Goal: Task Accomplishment & Management: Use online tool/utility

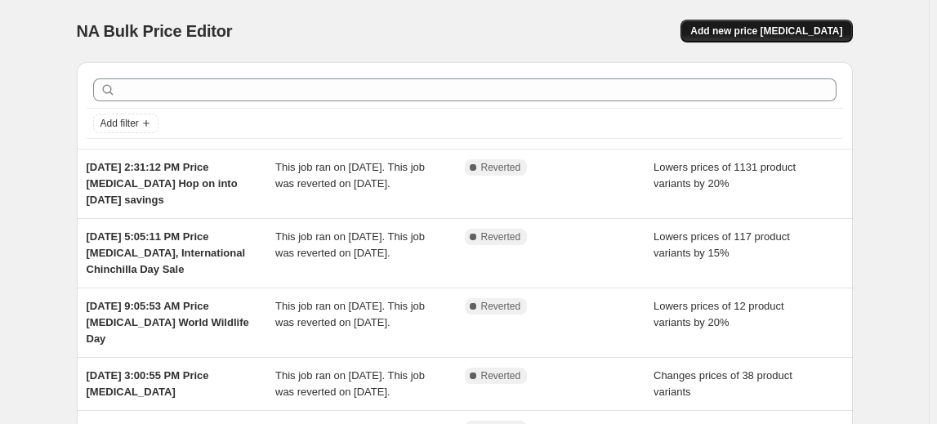
click at [771, 32] on span "Add new price change job" at bounding box center [766, 31] width 152 height 13
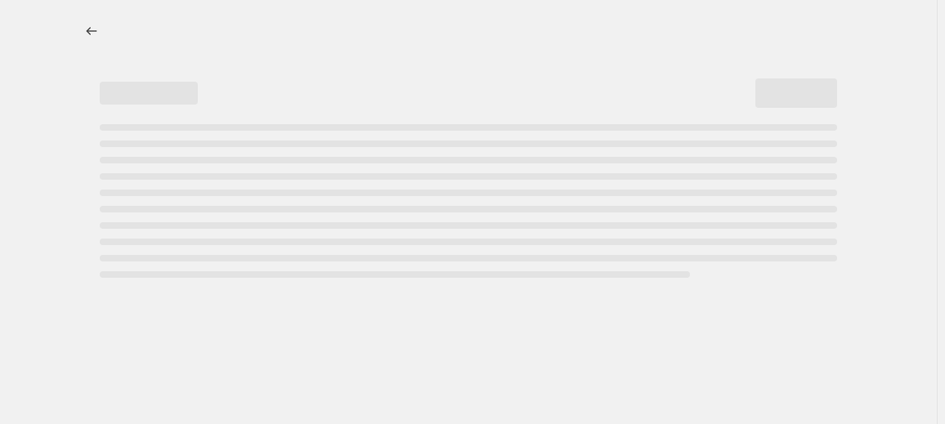
select select "percentage"
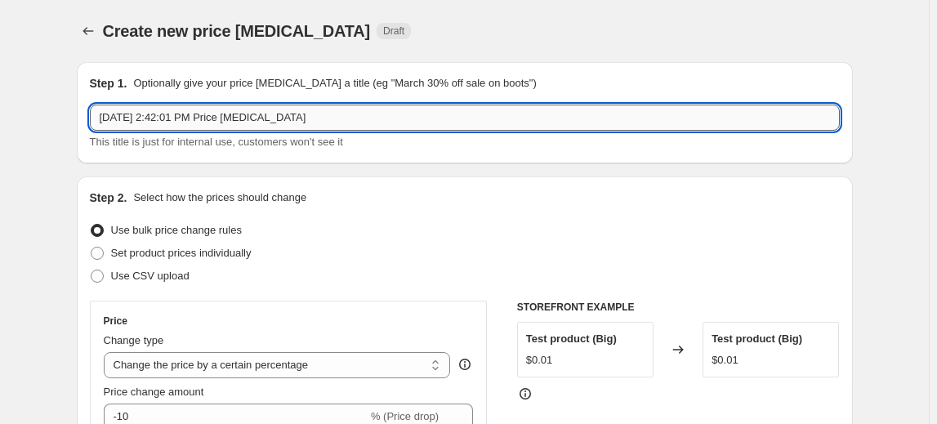
click at [208, 105] on input "Sep 24, 2025, 2:42:01 PM Price change job" at bounding box center [465, 118] width 750 height 26
click at [400, 118] on input "Sep 24, 2025, 2:42:01 PM Price change job" at bounding box center [465, 118] width 750 height 26
drag, startPoint x: 400, startPoint y: 118, endPoint x: 281, endPoint y: 124, distance: 119.5
click at [266, 116] on input "Sep 24, 2025, 2:42:01 PM Price change job" at bounding box center [465, 118] width 750 height 26
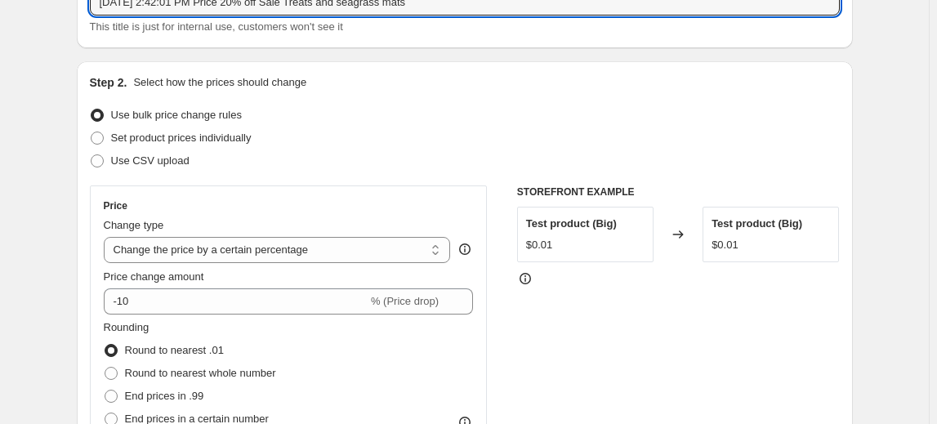
scroll to position [222, 0]
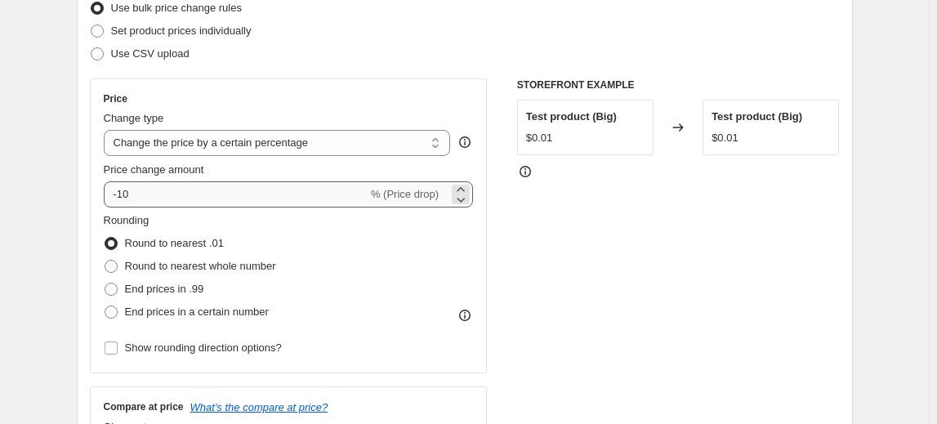
type input "Sep 24, 2025, 2:42:01 PM Price 20% off Sale Treats and seagrass mats"
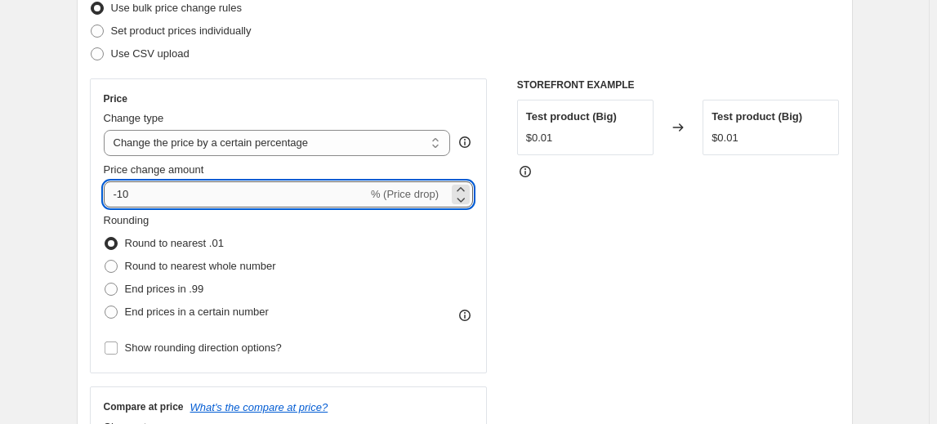
click at [248, 191] on input "-10" at bounding box center [236, 194] width 264 height 26
click at [464, 199] on icon at bounding box center [462, 200] width 8 height 5
click at [469, 196] on icon at bounding box center [461, 199] width 16 height 16
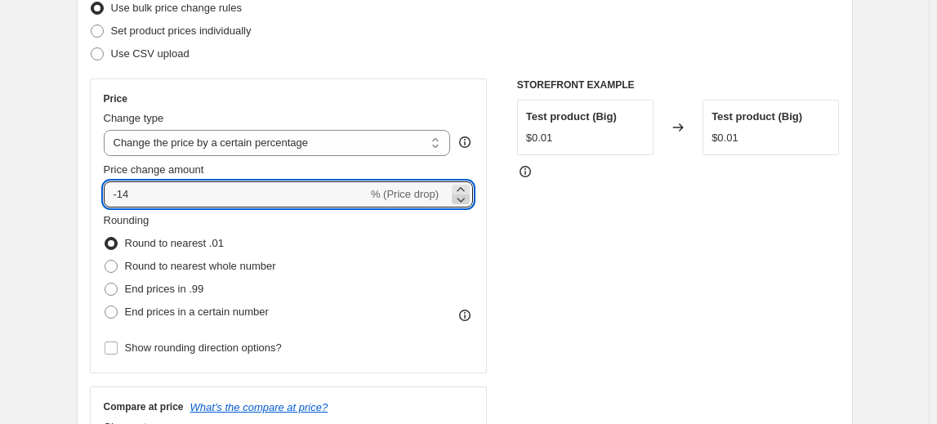
click at [469, 196] on icon at bounding box center [461, 199] width 16 height 16
click at [469, 198] on icon at bounding box center [461, 199] width 16 height 16
click at [468, 197] on icon at bounding box center [461, 199] width 16 height 16
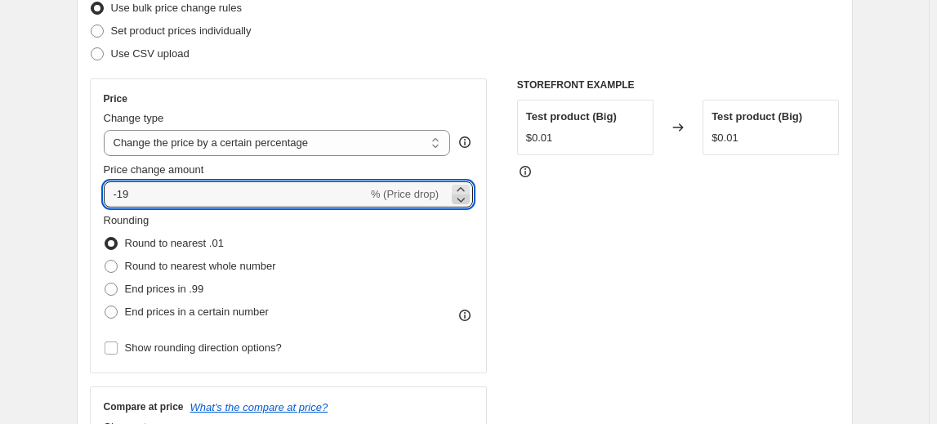
click at [467, 197] on icon at bounding box center [461, 199] width 16 height 16
type input "-20"
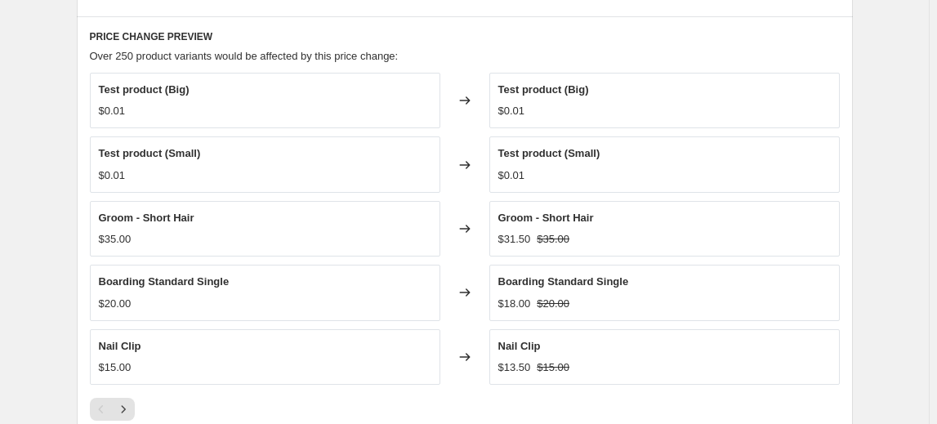
scroll to position [743, 0]
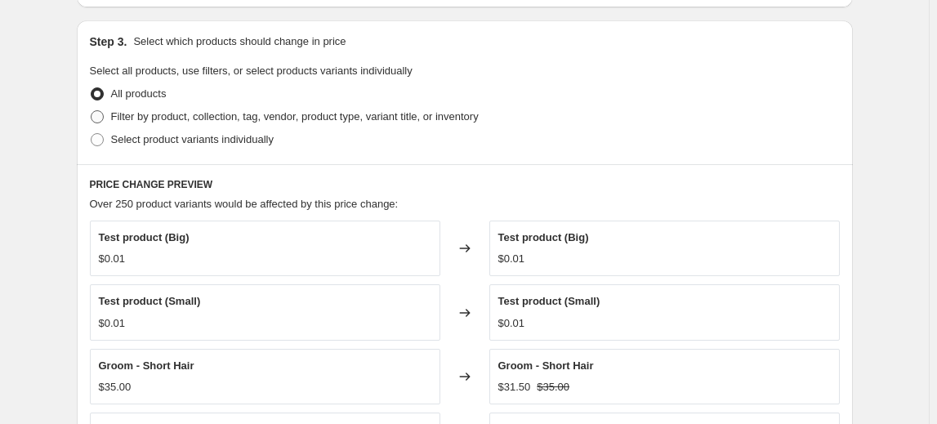
click at [200, 117] on span "Filter by product, collection, tag, vendor, product type, variant title, or inv…" at bounding box center [295, 116] width 368 height 12
click at [92, 111] on input "Filter by product, collection, tag, vendor, product type, variant title, or inv…" at bounding box center [91, 110] width 1 height 1
radio input "true"
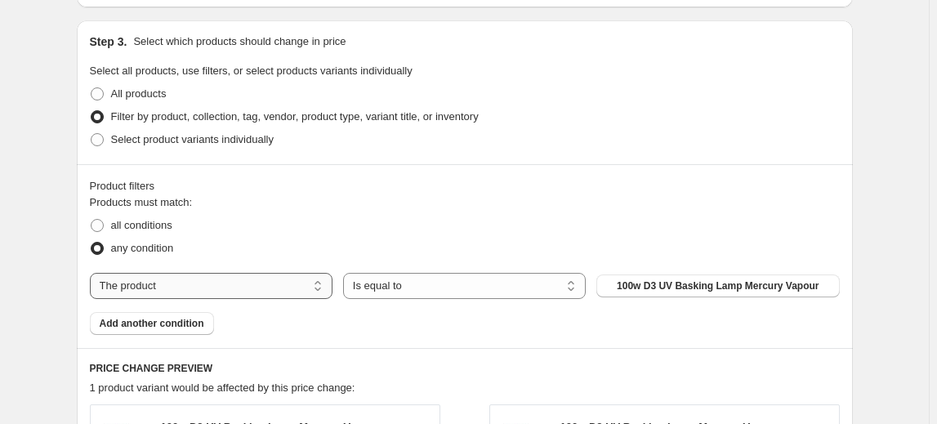
click at [270, 284] on select "The product The product's collection The product's tag The product's vendor The…" at bounding box center [211, 286] width 243 height 26
select select "collection"
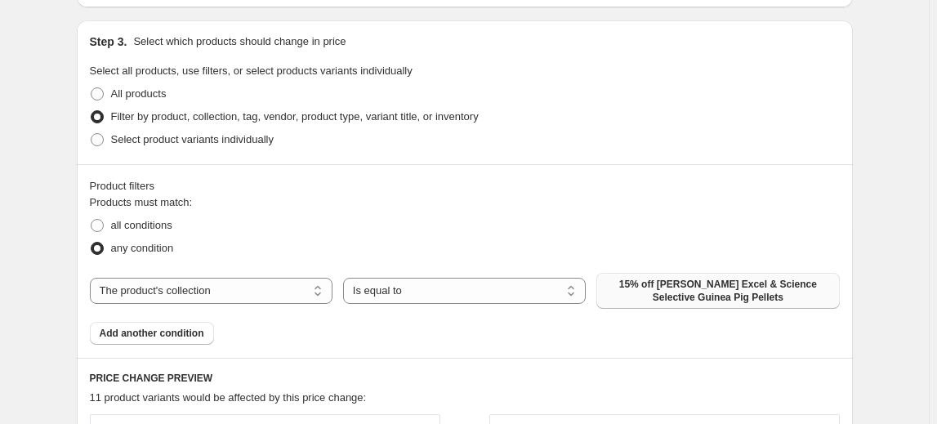
click at [645, 295] on span "15% off [PERSON_NAME] Excel & Science Selective Guinea Pig Pellets" at bounding box center [717, 291] width 223 height 26
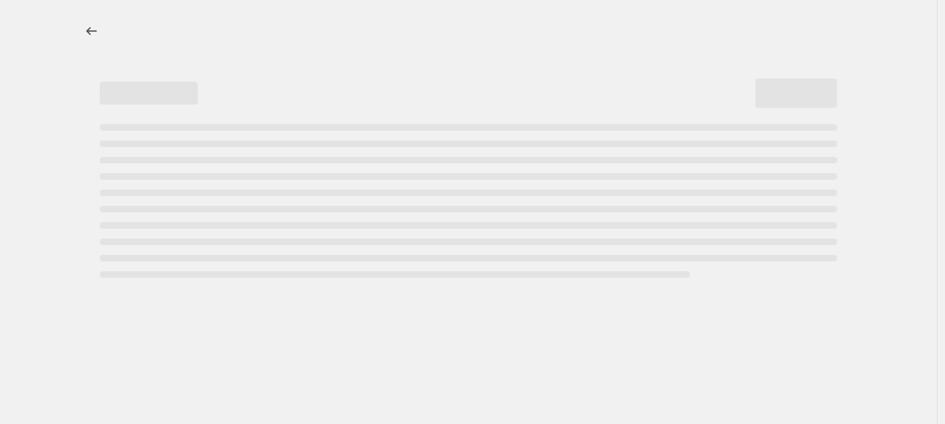
select select "percentage"
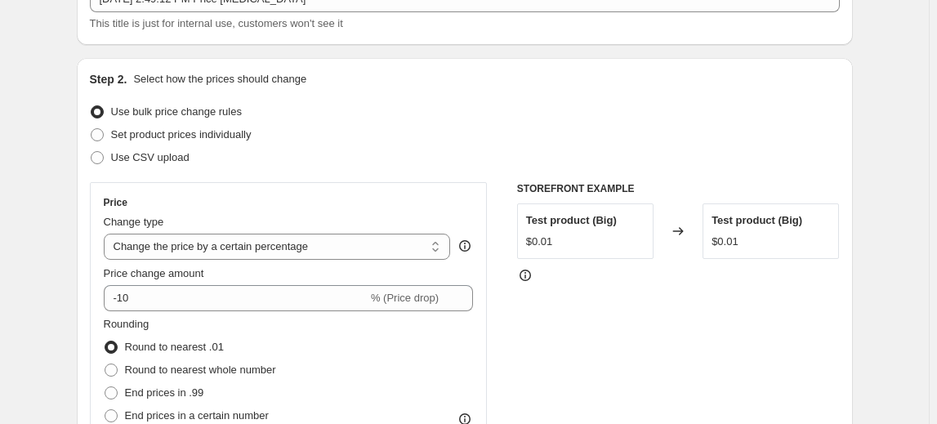
scroll to position [222, 0]
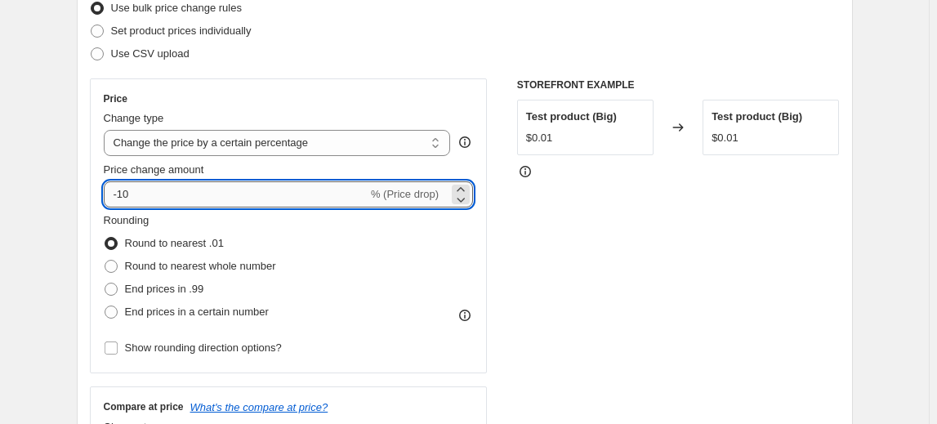
click at [301, 198] on input "-10" at bounding box center [236, 194] width 264 height 26
click at [463, 196] on icon at bounding box center [461, 199] width 16 height 16
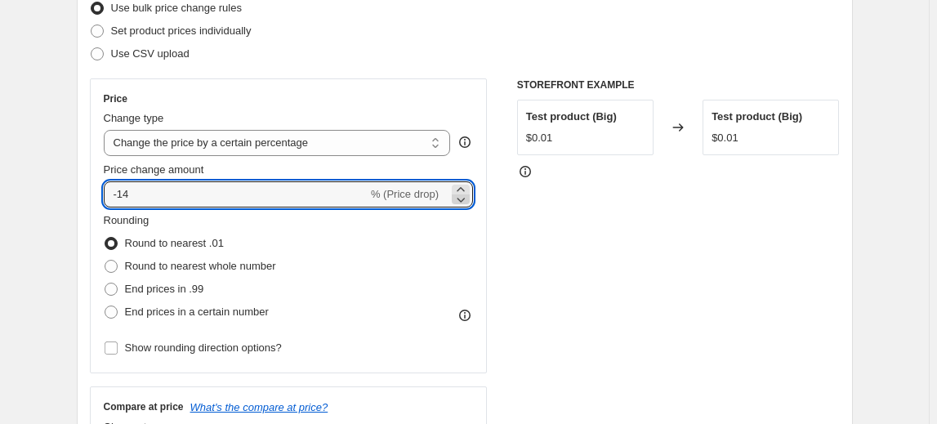
click at [463, 196] on icon at bounding box center [461, 199] width 16 height 16
click at [463, 197] on icon at bounding box center [461, 199] width 16 height 16
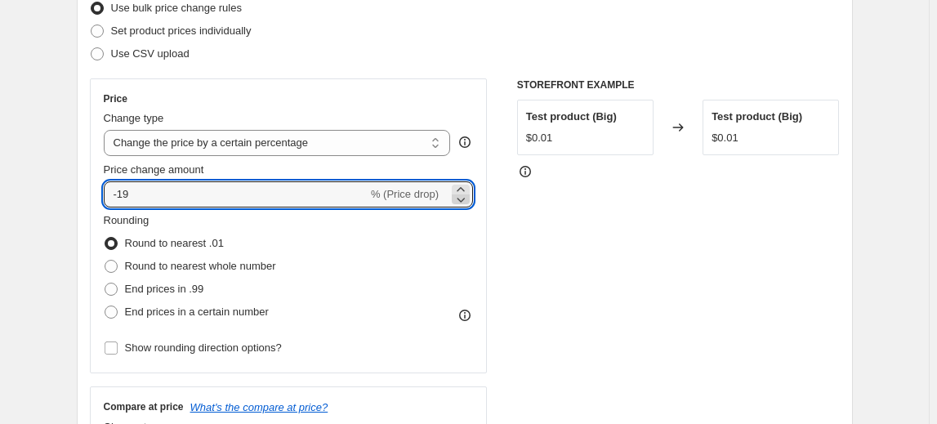
click at [469, 203] on icon at bounding box center [461, 199] width 16 height 16
type input "-20"
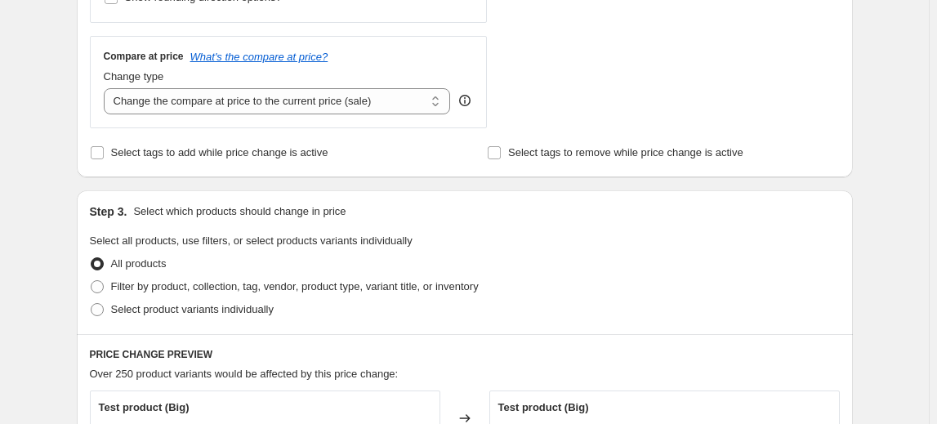
scroll to position [594, 0]
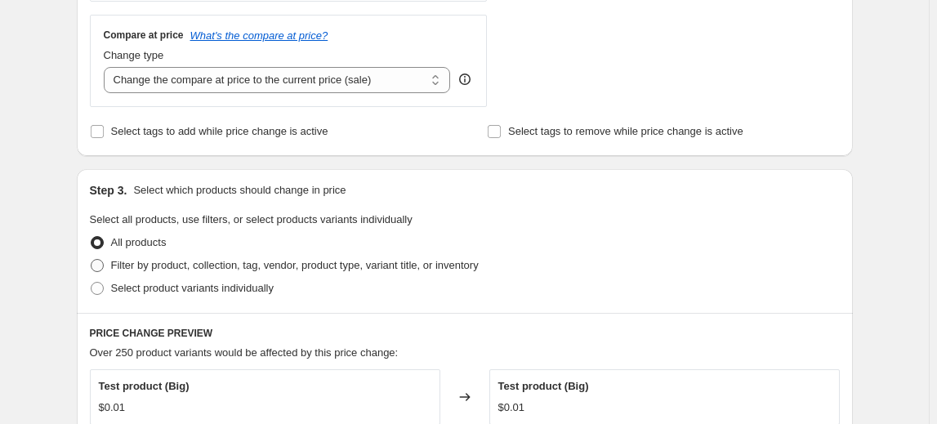
click at [139, 264] on span "Filter by product, collection, tag, vendor, product type, variant title, or inv…" at bounding box center [295, 265] width 368 height 12
click at [92, 260] on input "Filter by product, collection, tag, vendor, product type, variant title, or inv…" at bounding box center [91, 259] width 1 height 1
radio input "true"
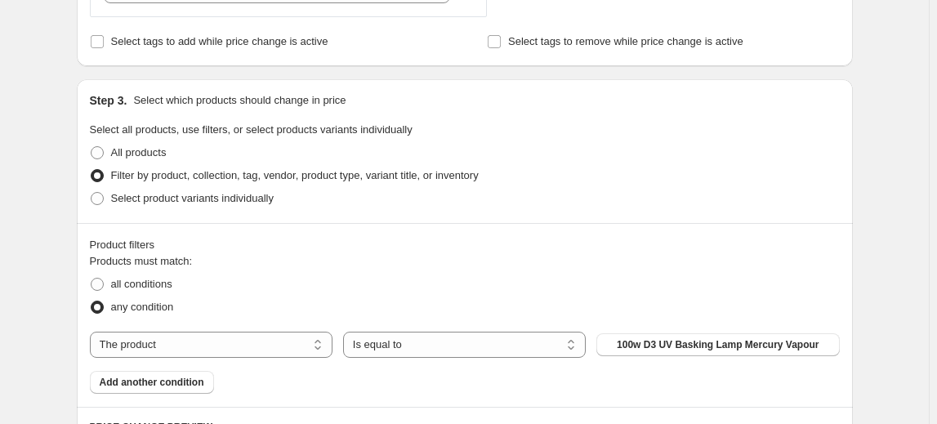
scroll to position [891, 0]
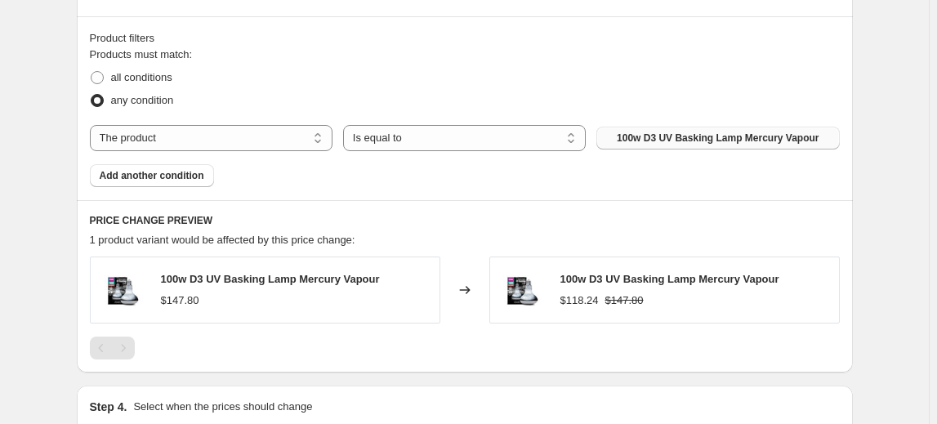
click at [713, 134] on span "100w D3 UV Basking Lamp Mercury Vapour" at bounding box center [718, 138] width 202 height 13
click at [222, 142] on select "The product The product's collection The product's tag The product's vendor The…" at bounding box center [211, 138] width 243 height 26
select select "collection"
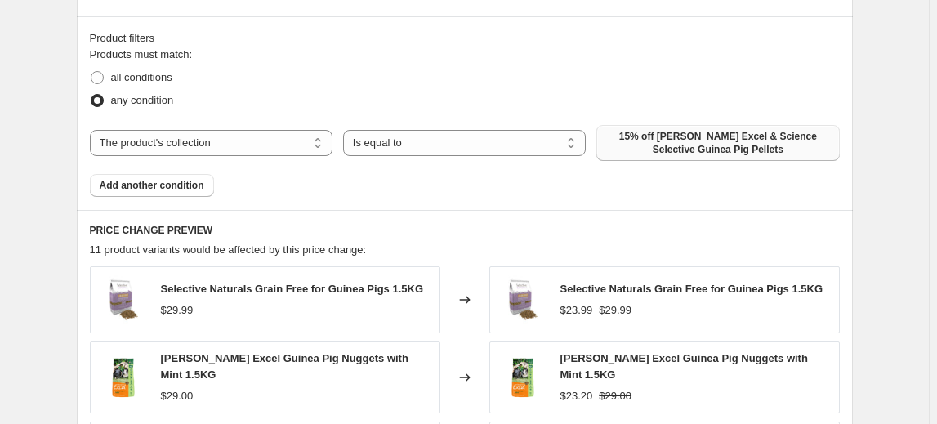
click at [706, 141] on span "15% off [PERSON_NAME] Excel & Science Selective Guinea Pig Pellets" at bounding box center [717, 143] width 223 height 26
click at [686, 133] on span "15% off [PERSON_NAME] Excel & Science Selective Guinea Pig Pellets" at bounding box center [717, 143] width 223 height 26
click at [144, 75] on span "all conditions" at bounding box center [141, 77] width 61 height 12
click at [92, 72] on input "all conditions" at bounding box center [91, 71] width 1 height 1
radio input "true"
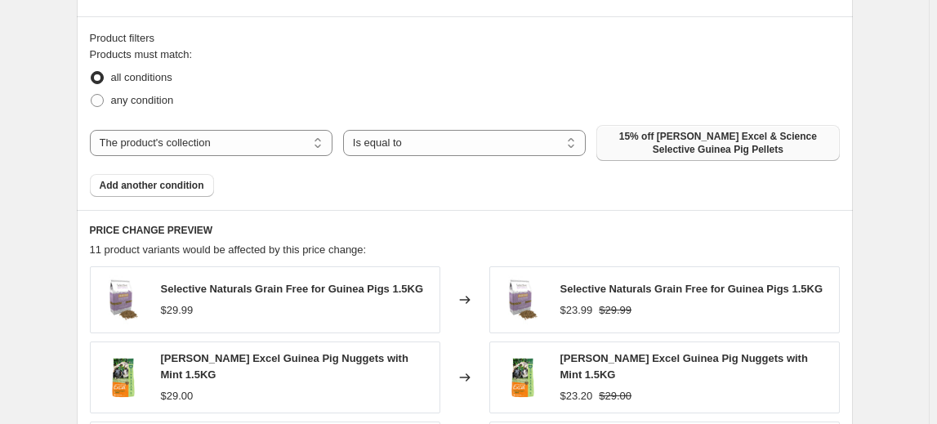
click at [646, 141] on span "15% off [PERSON_NAME] Excel & Science Selective Guinea Pig Pellets" at bounding box center [717, 143] width 223 height 26
click at [400, 134] on select "Is equal to Is not equal to" at bounding box center [464, 143] width 243 height 26
click at [279, 136] on select "The product The product's collection The product's tag The product's vendor The…" at bounding box center [211, 143] width 243 height 26
click at [93, 130] on select "The product The product's collection The product's tag The product's vendor The…" at bounding box center [211, 143] width 243 height 26
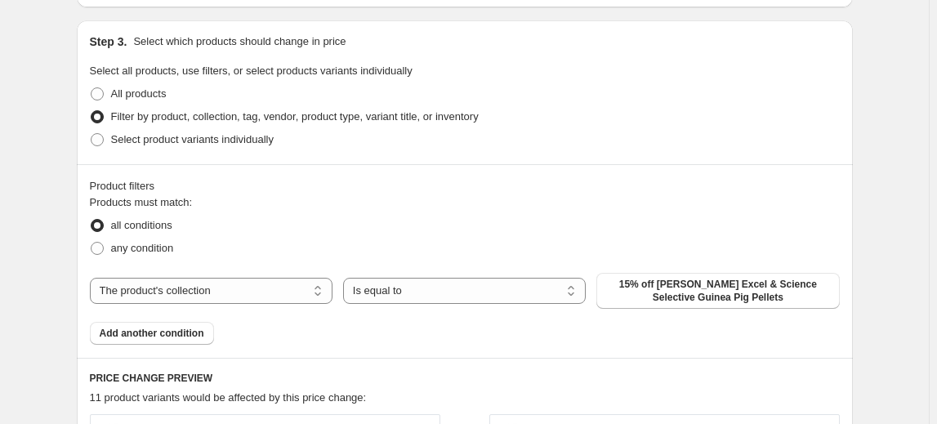
scroll to position [743, 0]
click at [699, 291] on span "15% off [PERSON_NAME] Excel & Science Selective Guinea Pig Pellets" at bounding box center [717, 291] width 223 height 26
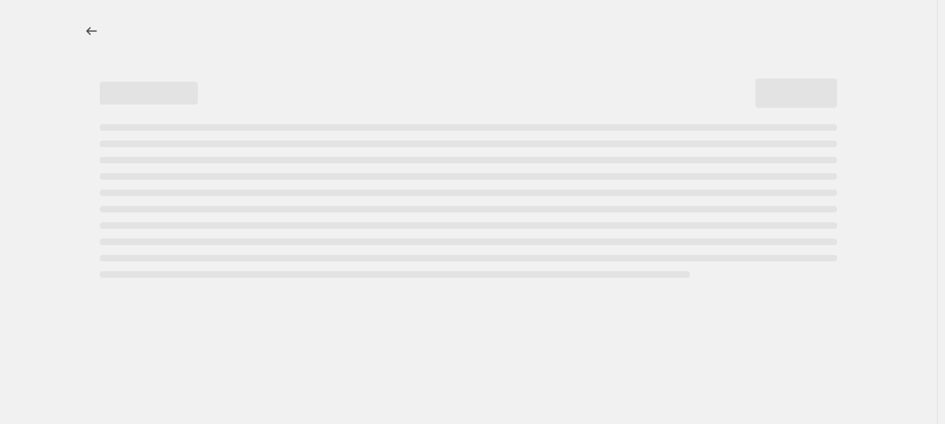
select select "percentage"
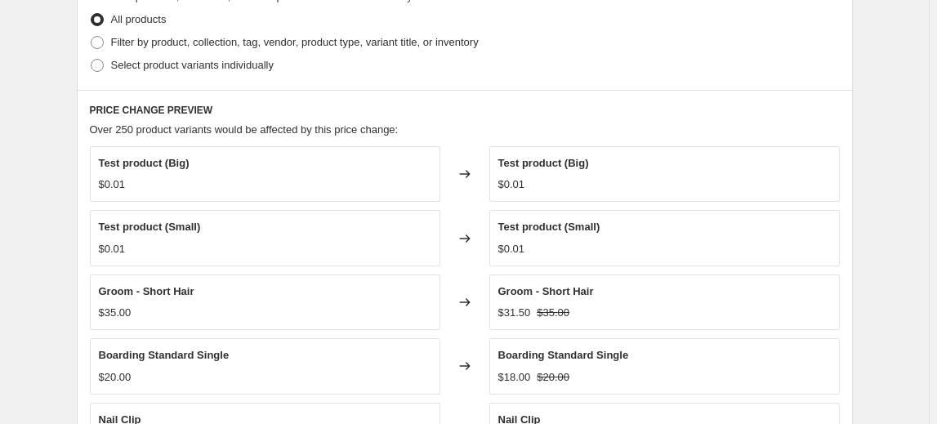
scroll to position [668, 0]
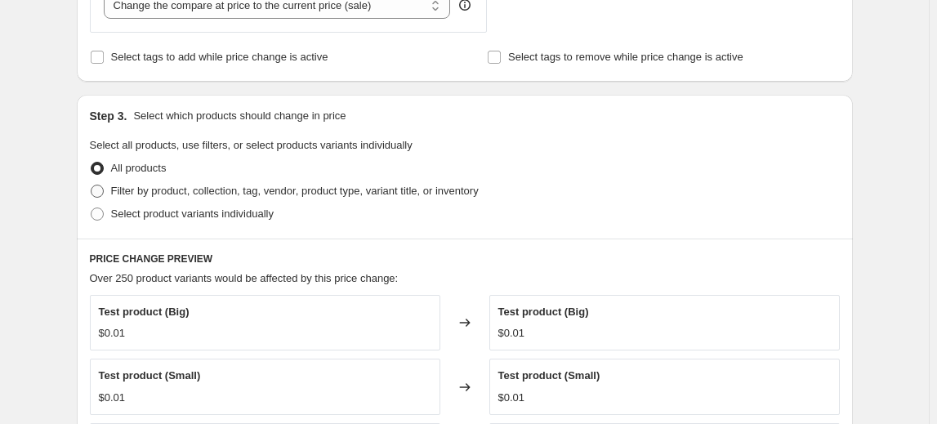
click at [234, 193] on span "Filter by product, collection, tag, vendor, product type, variant title, or inv…" at bounding box center [295, 191] width 368 height 12
click at [92, 185] on input "Filter by product, collection, tag, vendor, product type, variant title, or inv…" at bounding box center [91, 185] width 1 height 1
radio input "true"
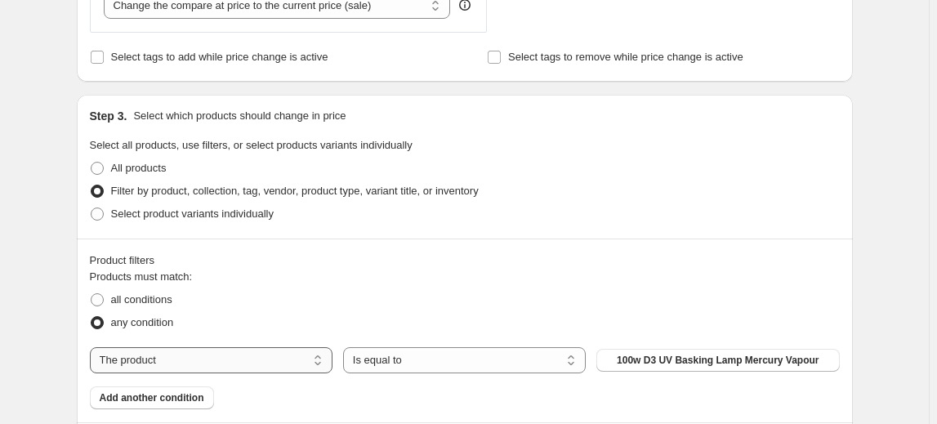
click at [284, 359] on select "The product The product's collection The product's tag The product's vendor The…" at bounding box center [211, 360] width 243 height 26
select select "collection"
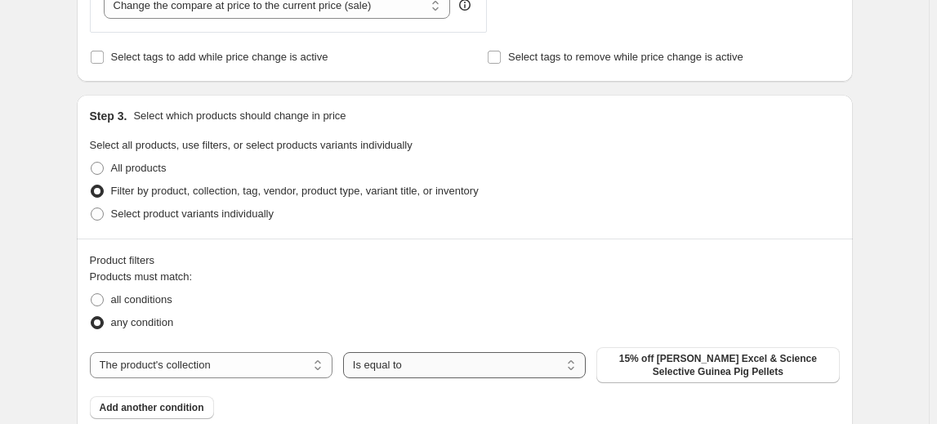
click at [429, 362] on select "Is equal to Is not equal to" at bounding box center [464, 365] width 243 height 26
click at [430, 362] on select "Is equal to Is not equal to" at bounding box center [464, 365] width 243 height 26
click at [680, 364] on span "15% off [PERSON_NAME] Excel & Science Selective Guinea Pig Pellets" at bounding box center [717, 365] width 223 height 26
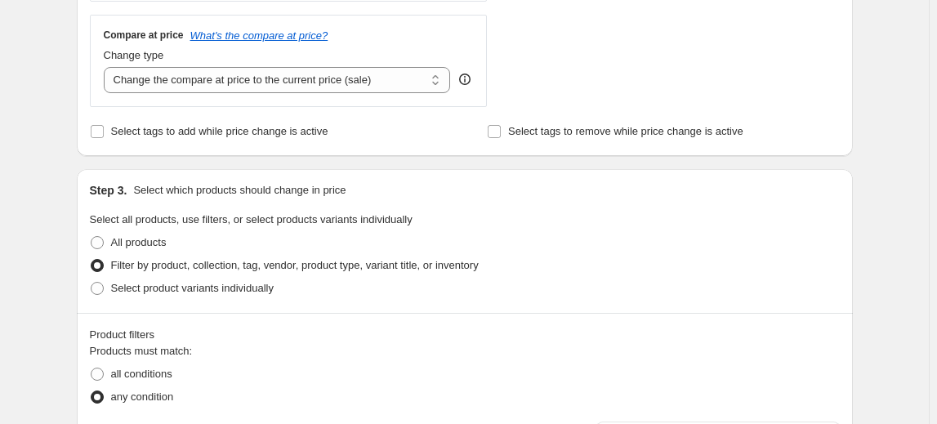
scroll to position [817, 0]
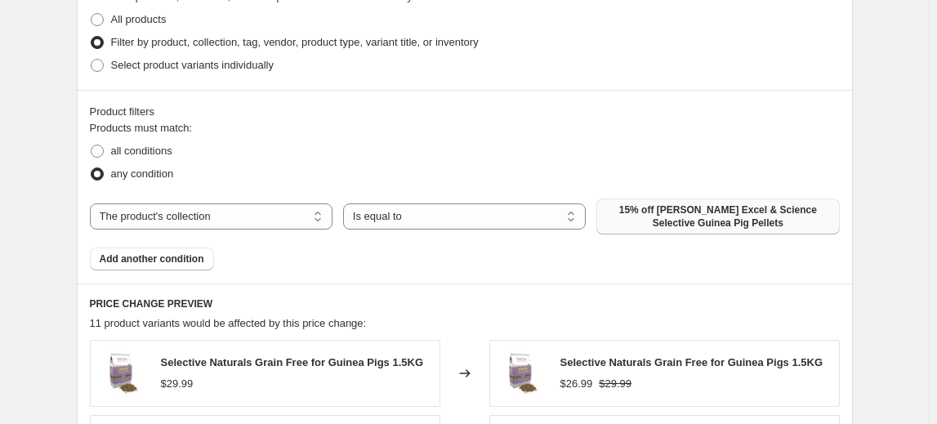
click at [710, 219] on span "15% off [PERSON_NAME] Excel & Science Selective Guinea Pig Pellets" at bounding box center [717, 216] width 223 height 26
click at [694, 215] on span "15% off [PERSON_NAME] Excel & Science Selective Guinea Pig Pellets" at bounding box center [717, 216] width 223 height 26
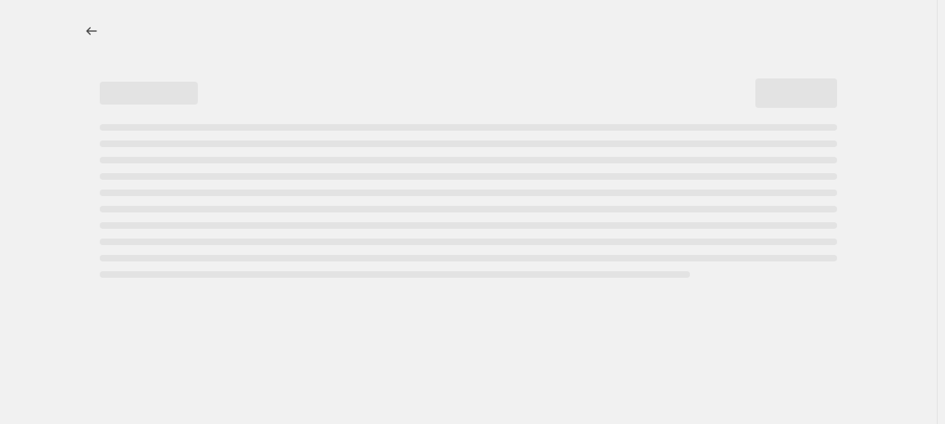
select select "percentage"
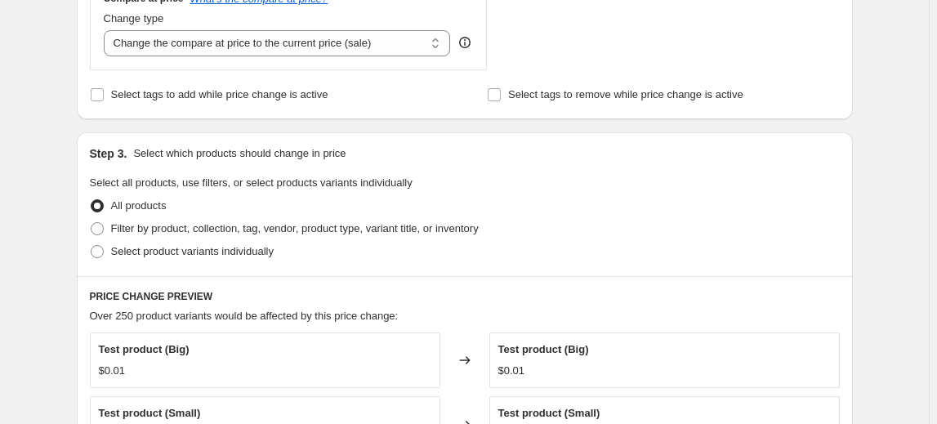
scroll to position [629, 0]
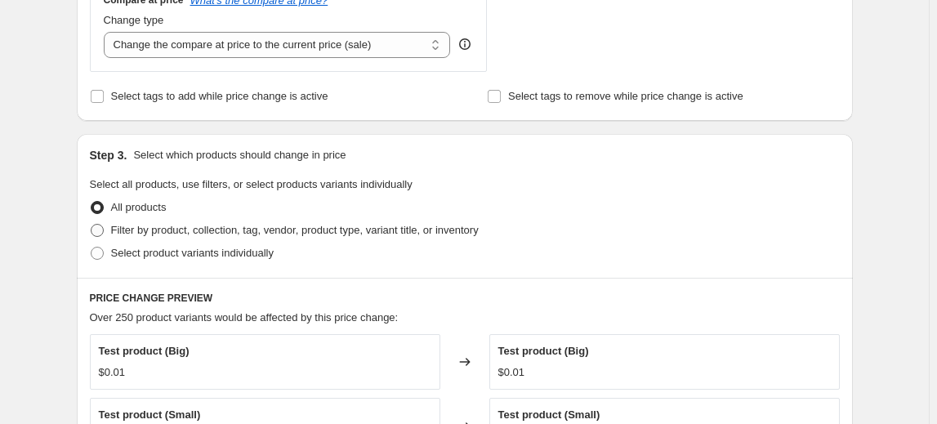
click at [104, 229] on span at bounding box center [97, 230] width 13 height 13
click at [92, 225] on input "Filter by product, collection, tag, vendor, product type, variant title, or inv…" at bounding box center [91, 224] width 1 height 1
radio input "true"
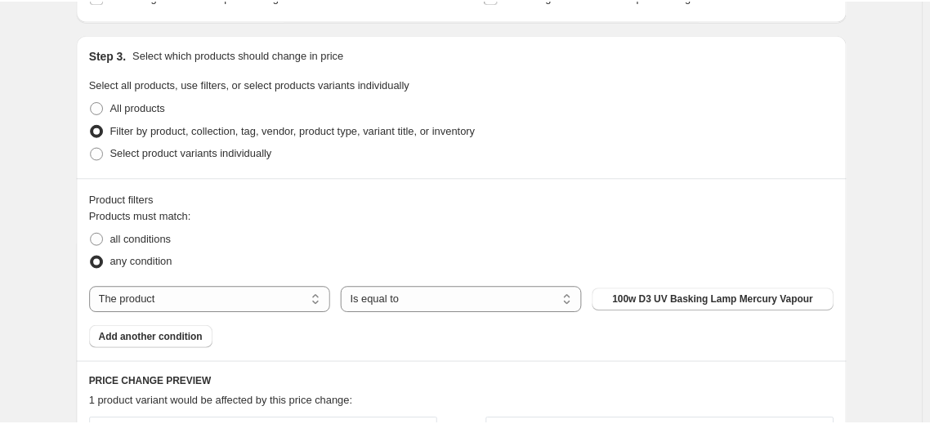
scroll to position [852, 0]
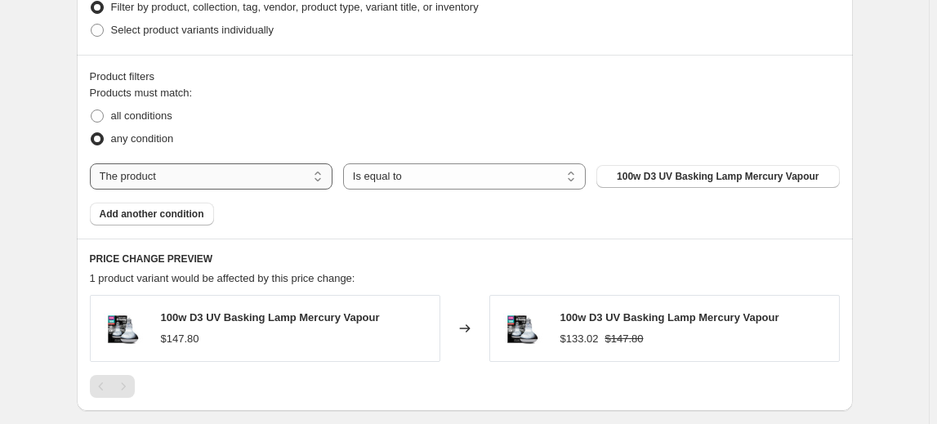
click at [232, 176] on select "The product The product's collection The product's tag The product's vendor The…" at bounding box center [211, 176] width 243 height 26
select select "collection"
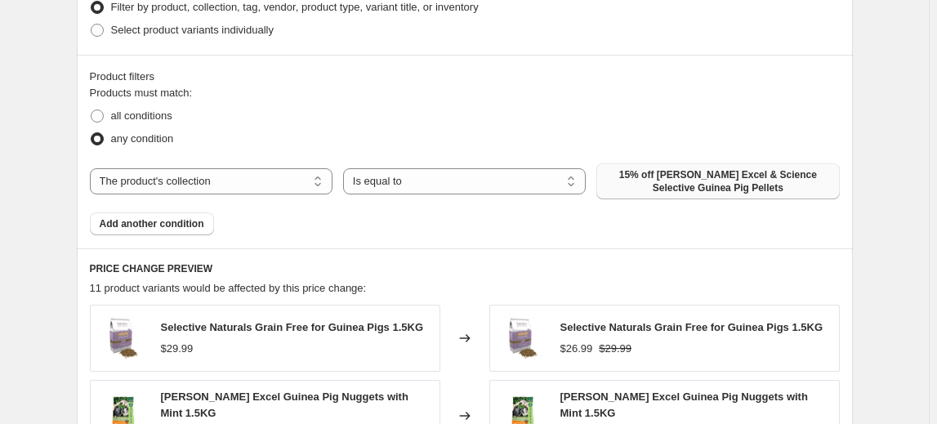
click at [648, 180] on span "15% off [PERSON_NAME] Excel & Science Selective Guinea Pig Pellets" at bounding box center [717, 181] width 223 height 26
click at [636, 178] on span "15% off [PERSON_NAME] Excel & Science Selective Guinea Pig Pellets" at bounding box center [717, 181] width 223 height 26
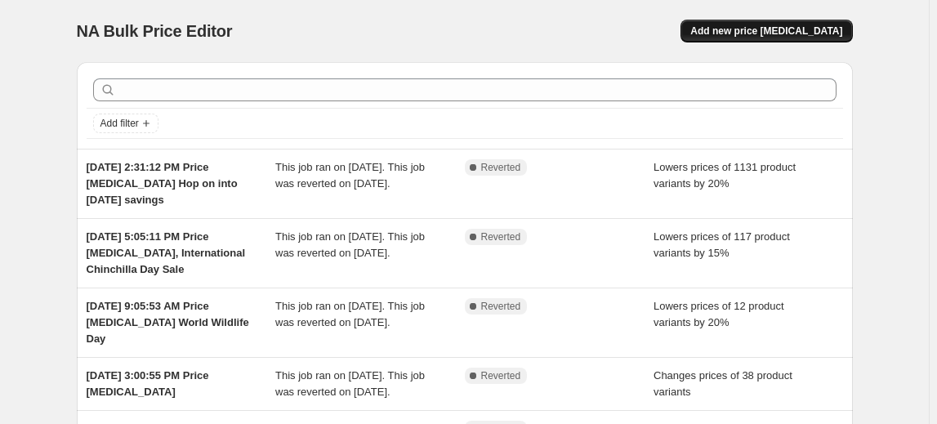
click at [781, 29] on span "Add new price [MEDICAL_DATA]" at bounding box center [766, 31] width 152 height 13
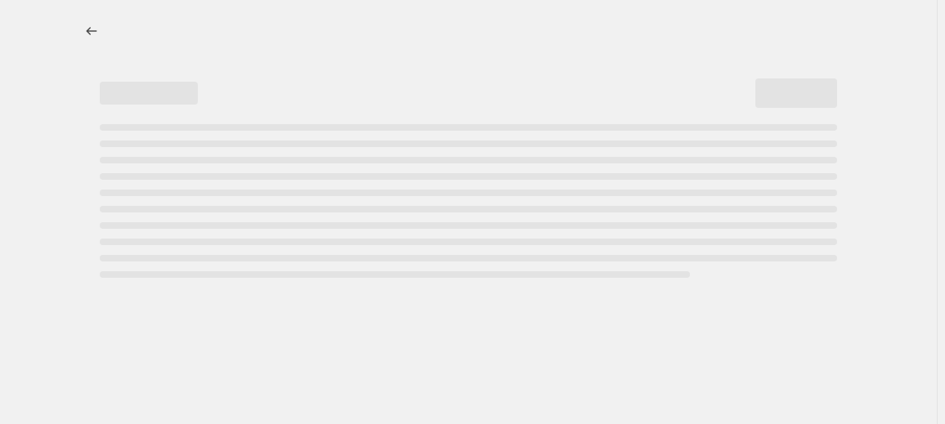
select select "percentage"
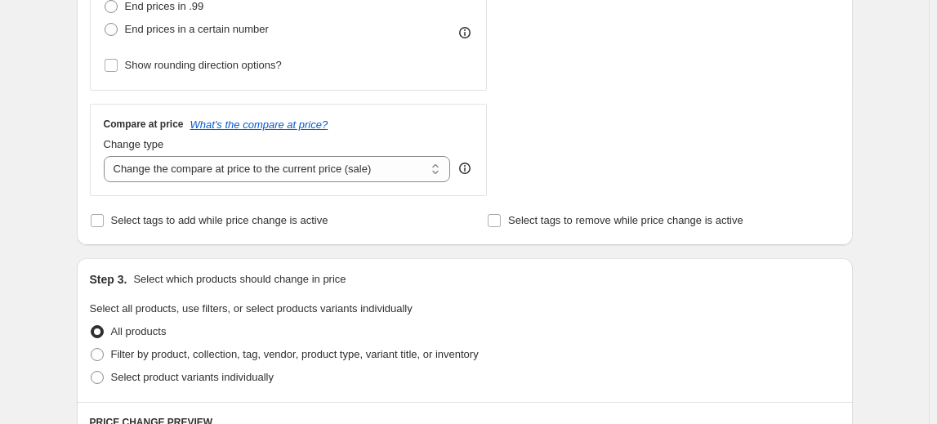
scroll to position [520, 0]
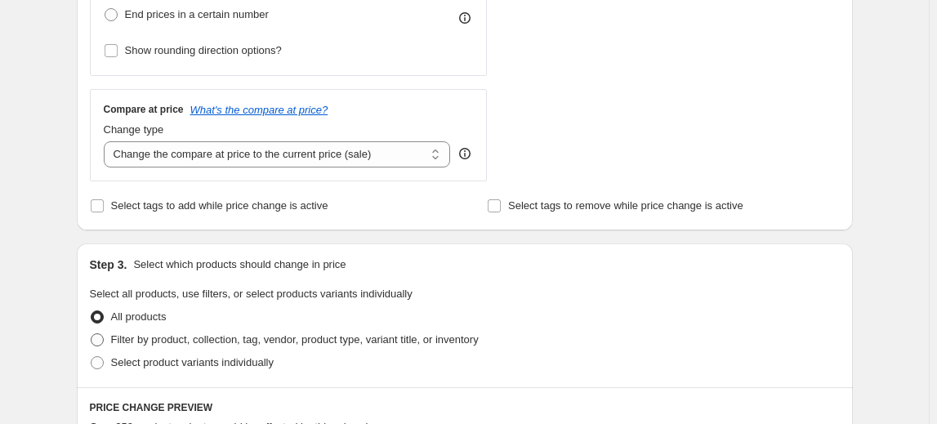
click at [184, 336] on span "Filter by product, collection, tag, vendor, product type, variant title, or inv…" at bounding box center [295, 339] width 368 height 12
click at [92, 334] on input "Filter by product, collection, tag, vendor, product type, variant title, or inv…" at bounding box center [91, 333] width 1 height 1
radio input "true"
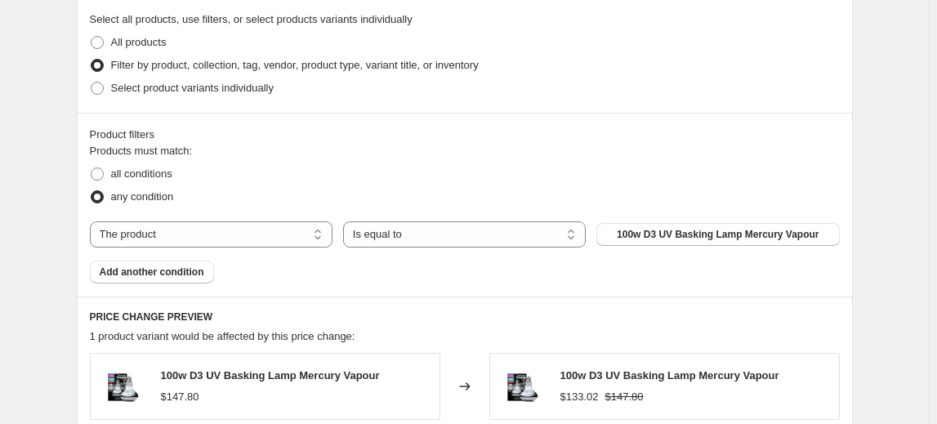
scroll to position [817, 0]
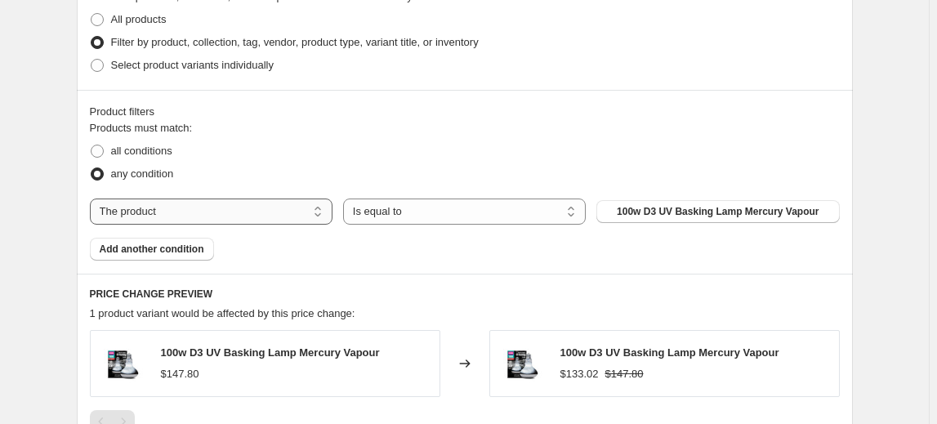
click at [181, 219] on select "The product The product's collection The product's tag The product's vendor The…" at bounding box center [211, 212] width 243 height 26
select select "collection"
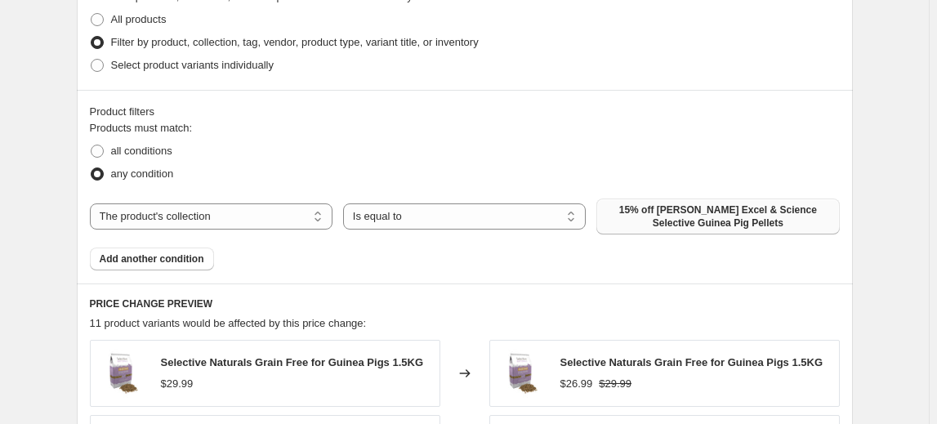
click at [677, 225] on span "15% off [PERSON_NAME] Excel & Science Selective Guinea Pig Pellets" at bounding box center [717, 216] width 223 height 26
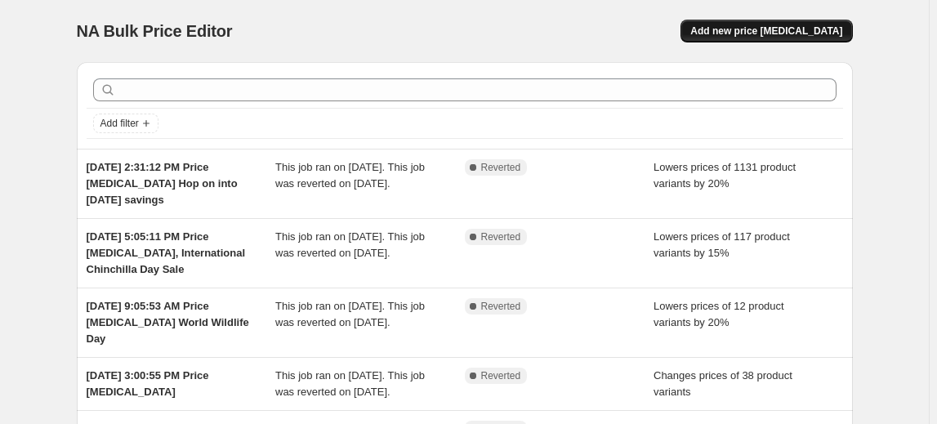
click at [821, 28] on span "Add new price [MEDICAL_DATA]" at bounding box center [766, 31] width 152 height 13
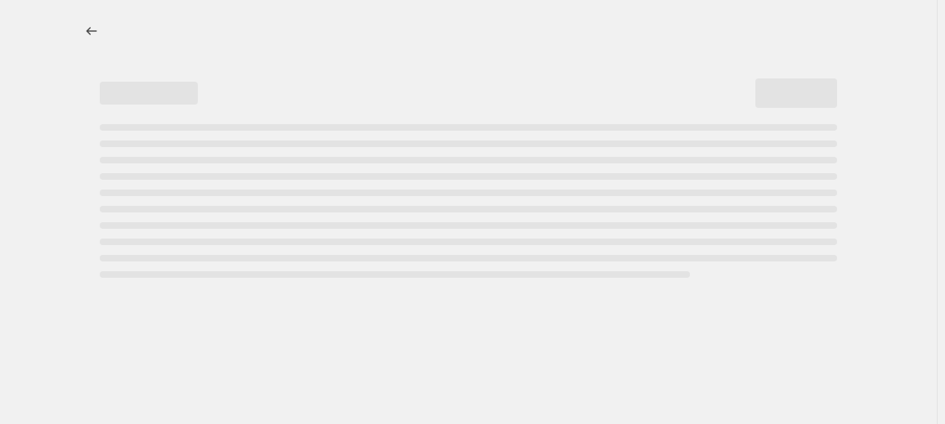
select select "percentage"
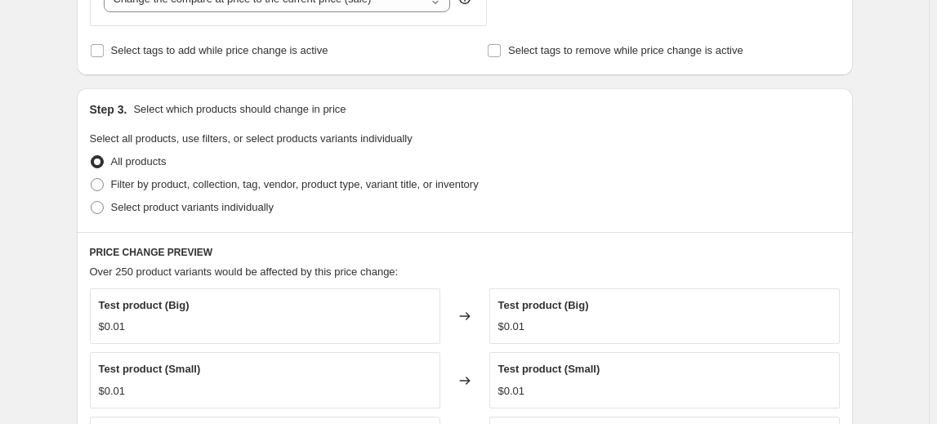
scroll to position [743, 0]
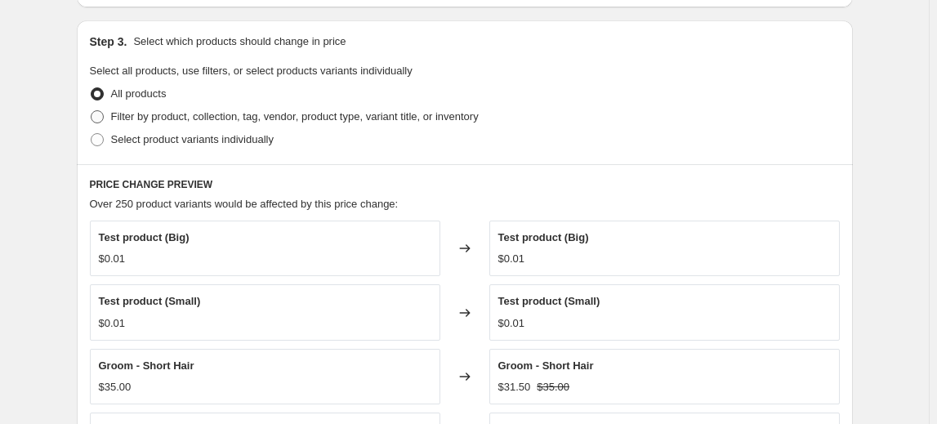
click at [443, 113] on span "Filter by product, collection, tag, vendor, product type, variant title, or inv…" at bounding box center [295, 116] width 368 height 12
click at [92, 111] on input "Filter by product, collection, tag, vendor, product type, variant title, or inv…" at bounding box center [91, 110] width 1 height 1
radio input "true"
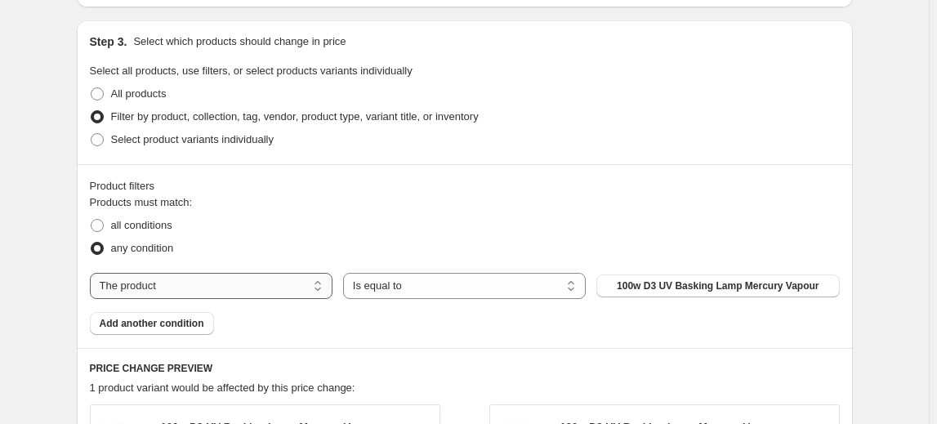
click at [292, 279] on select "The product The product's collection The product's tag The product's vendor The…" at bounding box center [211, 286] width 243 height 26
select select "collection"
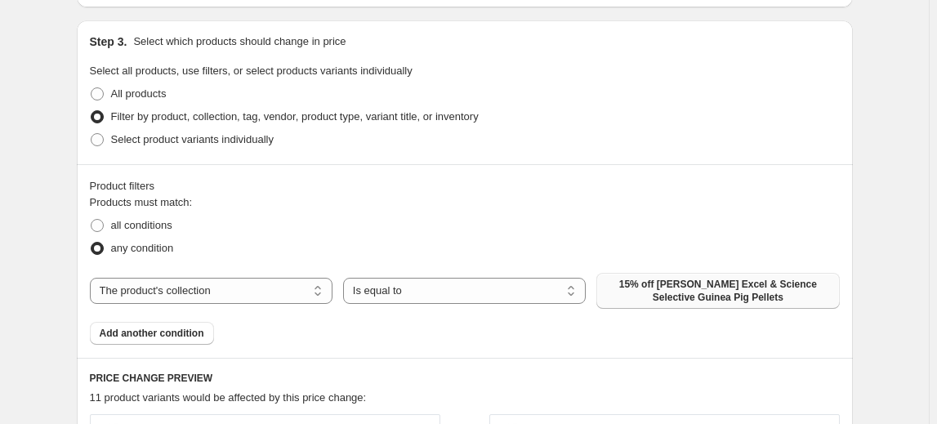
click at [684, 287] on span "15% off [PERSON_NAME] Excel & Science Selective Guinea Pig Pellets" at bounding box center [717, 291] width 223 height 26
click at [696, 273] on button "15% off [PERSON_NAME] Excel & Science Selective Guinea Pig Pellets" at bounding box center [718, 291] width 243 height 36
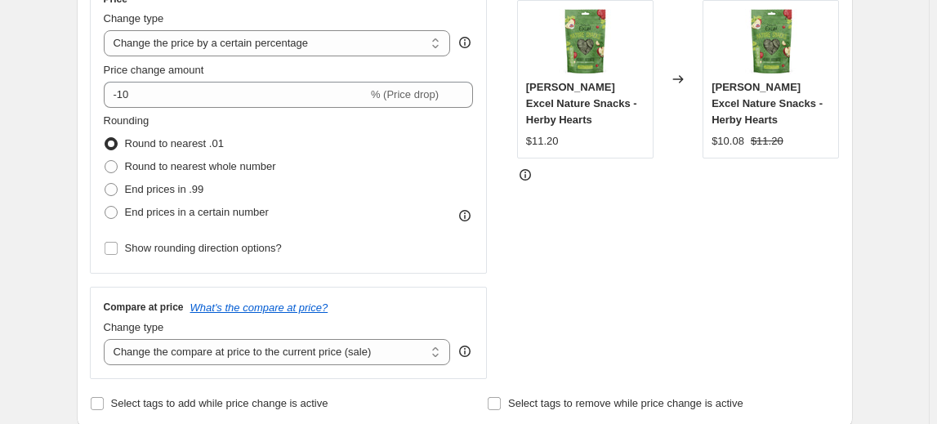
scroll to position [297, 0]
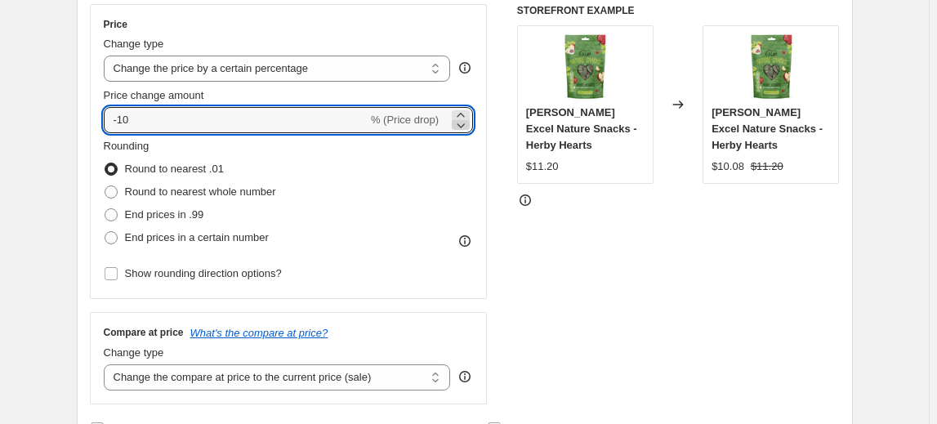
click at [470, 121] on div at bounding box center [461, 125] width 18 height 10
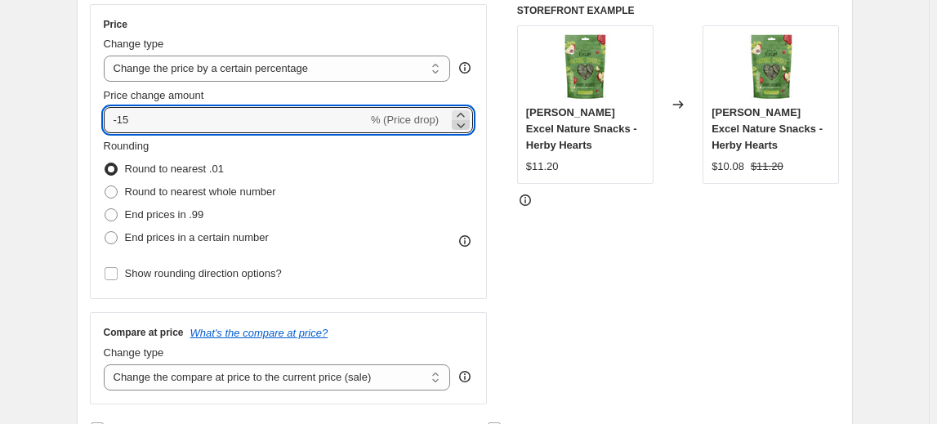
click at [470, 121] on div at bounding box center [461, 125] width 18 height 10
click at [469, 121] on icon at bounding box center [461, 125] width 16 height 16
type input "-20"
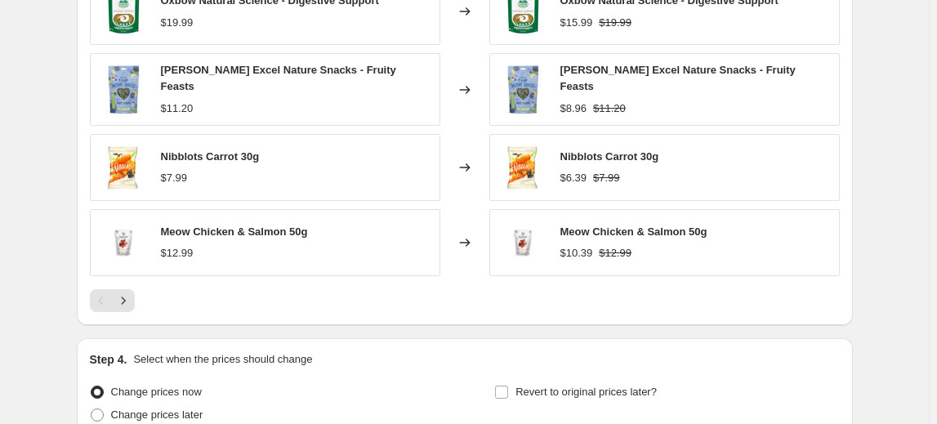
scroll to position [1337, 0]
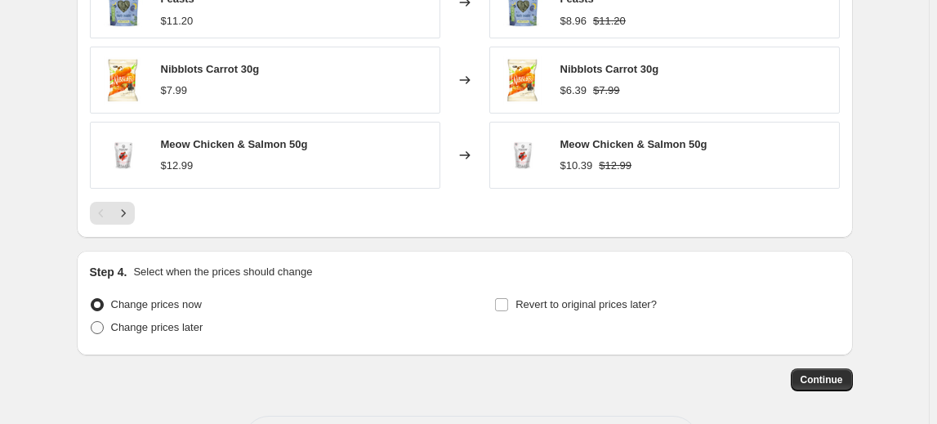
click at [200, 320] on span "Change prices later" at bounding box center [157, 328] width 92 height 16
click at [92, 321] on input "Change prices later" at bounding box center [91, 321] width 1 height 1
radio input "true"
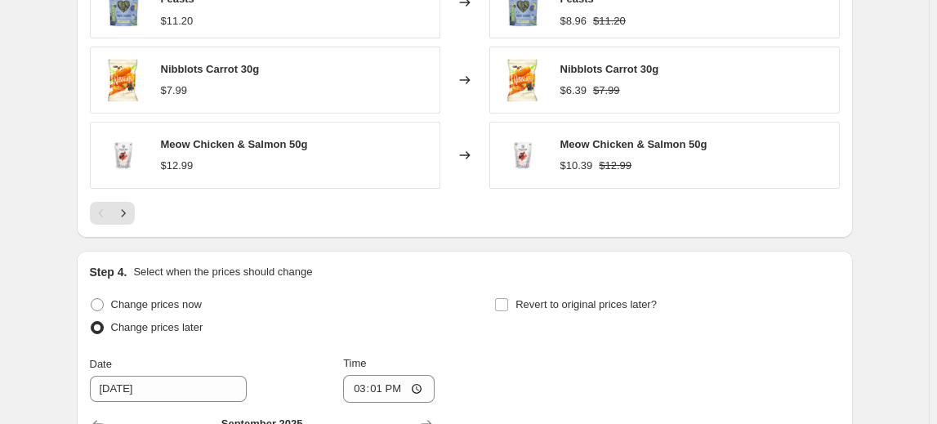
scroll to position [1486, 0]
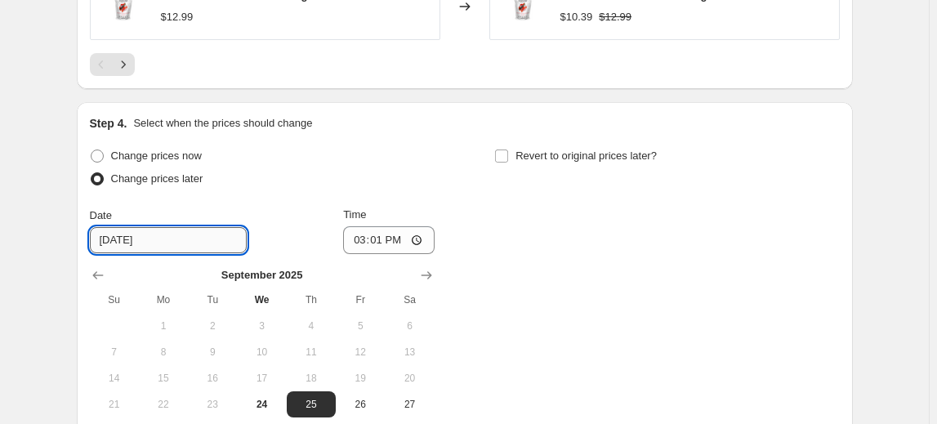
click at [112, 227] on input "[DATE]" at bounding box center [168, 240] width 157 height 26
click at [124, 227] on input "[DATE]" at bounding box center [168, 240] width 157 height 26
type input "[DATE]"
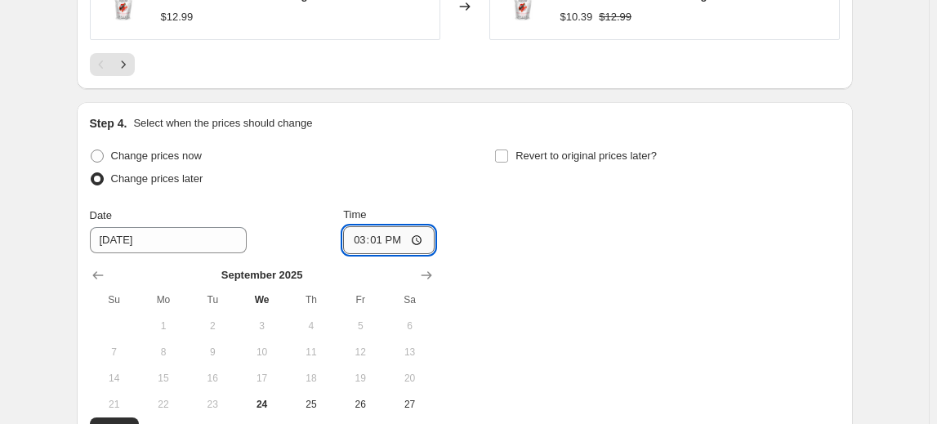
click at [360, 226] on input "15:01" at bounding box center [389, 240] width 92 height 28
click at [396, 226] on input "13:01" at bounding box center [389, 240] width 92 height 28
click at [374, 226] on input "01:01" at bounding box center [389, 240] width 92 height 28
type input "01:00"
click at [497, 235] on div "Change prices now Change prices later Date [DATE] Time 01:00 [DATE] Su Mo Tu We…" at bounding box center [465, 294] width 750 height 299
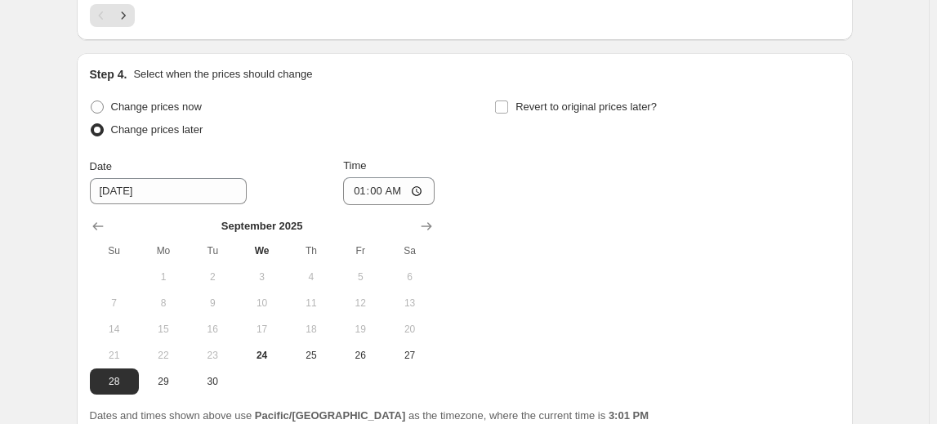
scroll to position [1560, 0]
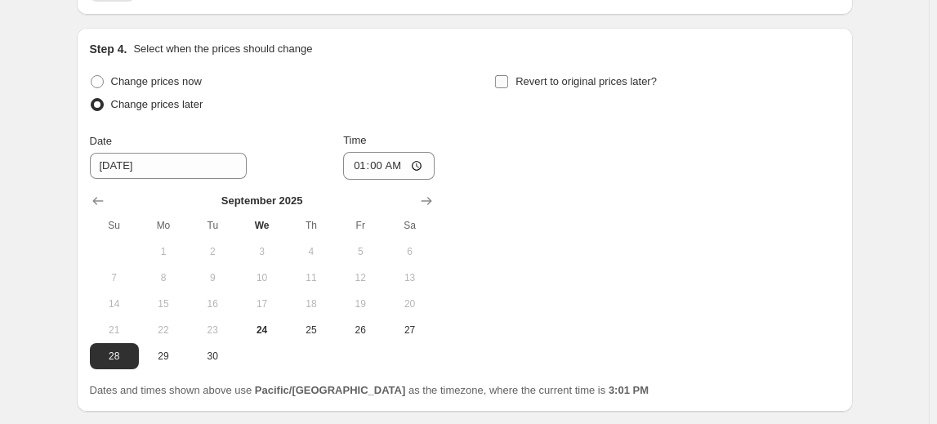
click at [500, 75] on input "Revert to original prices later?" at bounding box center [501, 81] width 13 height 13
checkbox input "true"
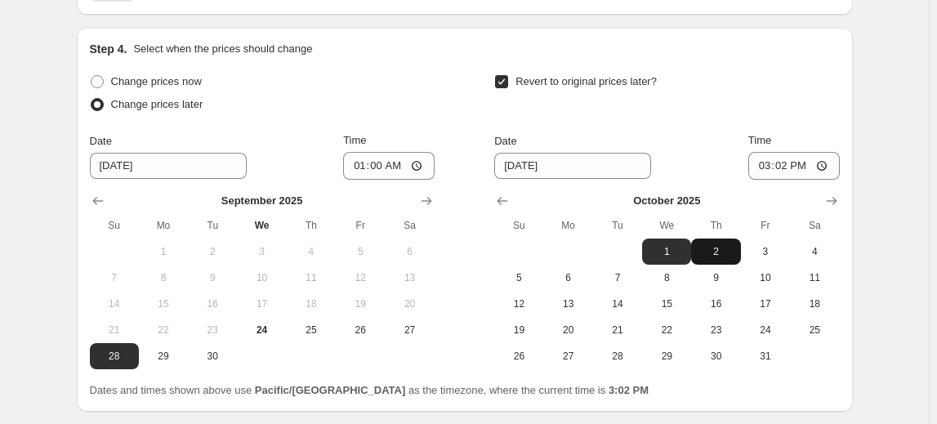
click at [725, 245] on span "2" at bounding box center [716, 251] width 36 height 13
type input "[DATE]"
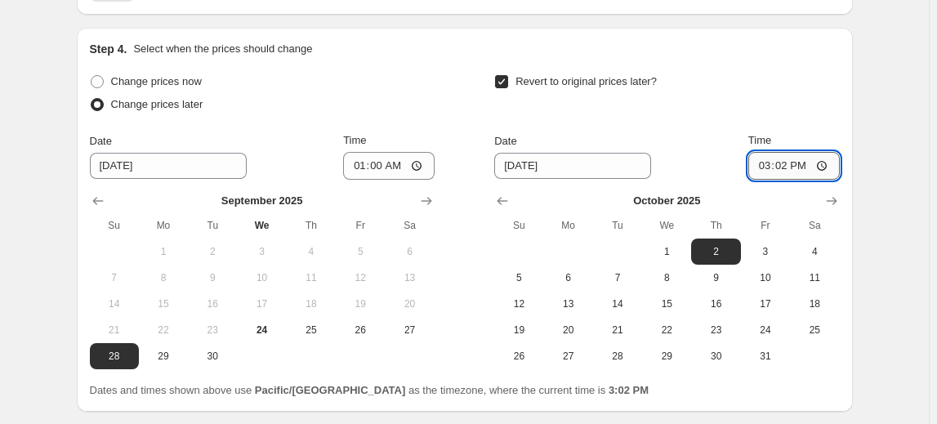
click at [765, 152] on input "15:02" at bounding box center [795, 166] width 92 height 28
type input "23:59"
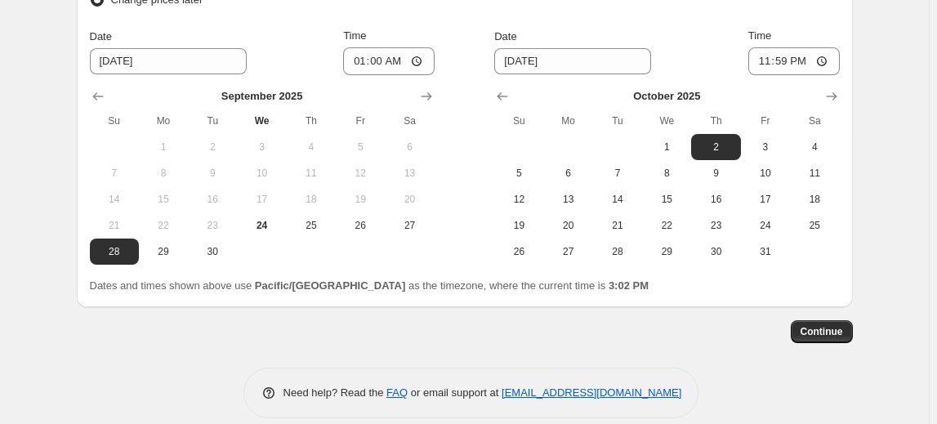
scroll to position [1668, 0]
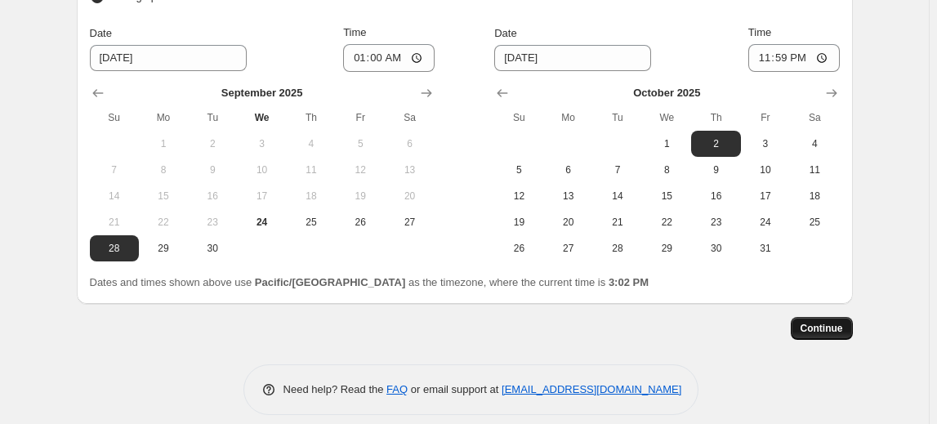
click at [833, 322] on span "Continue" at bounding box center [822, 328] width 42 height 13
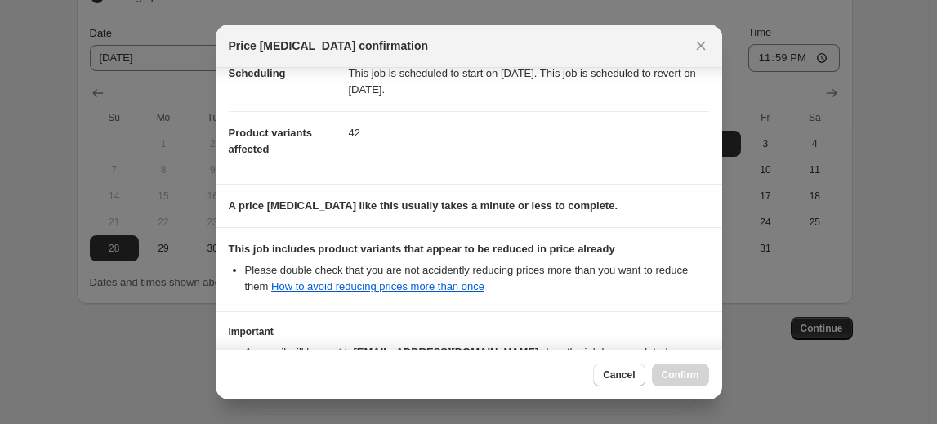
scroll to position [257, 0]
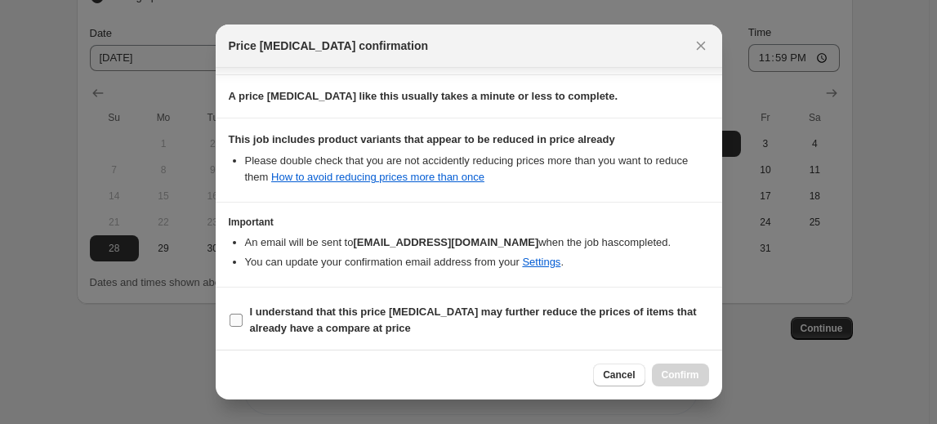
click at [245, 314] on label "I understand that this price [MEDICAL_DATA] may further reduce the prices of it…" at bounding box center [469, 320] width 480 height 39
click at [243, 314] on input "I understand that this price [MEDICAL_DATA] may further reduce the prices of it…" at bounding box center [236, 320] width 13 height 13
checkbox input "true"
click at [699, 382] on button "Confirm" at bounding box center [680, 375] width 57 height 23
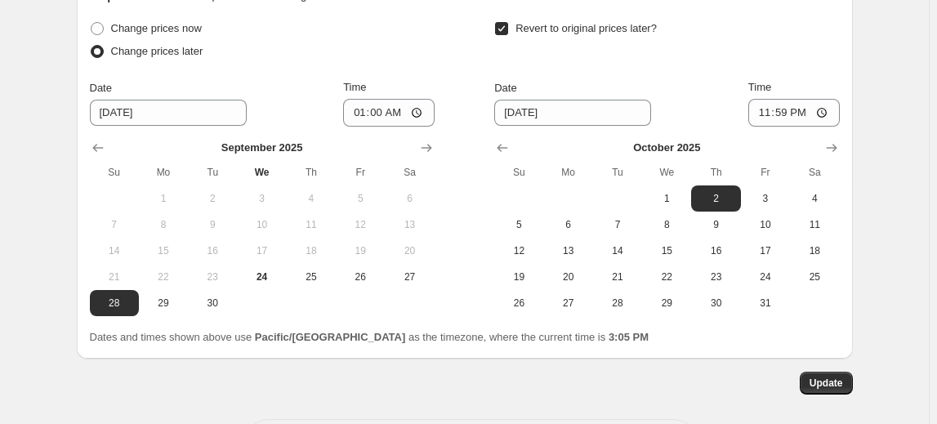
scroll to position [1767, 0]
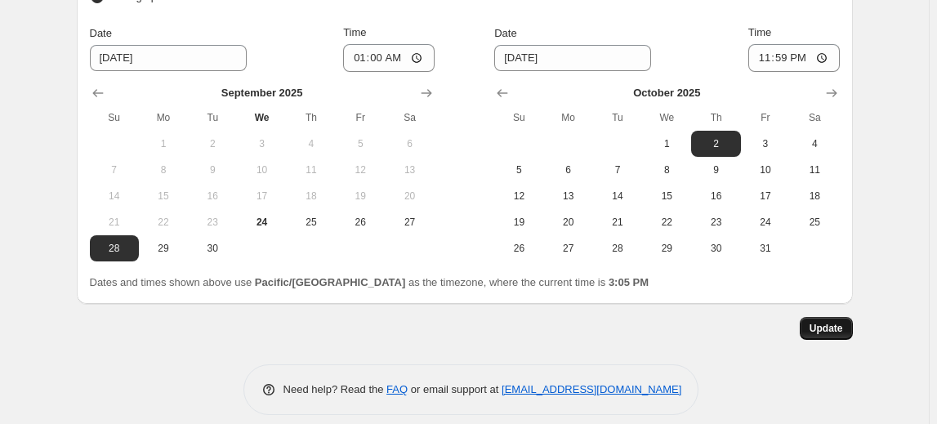
click at [843, 322] on span "Update" at bounding box center [827, 328] width 34 height 13
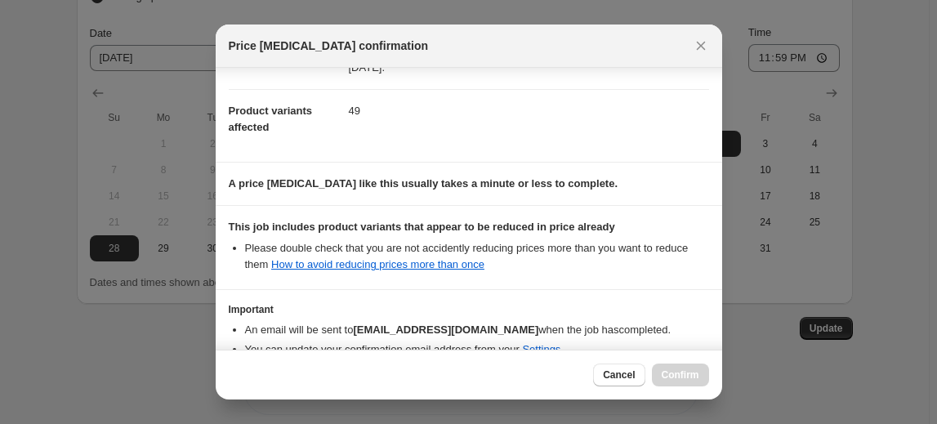
scroll to position [257, 0]
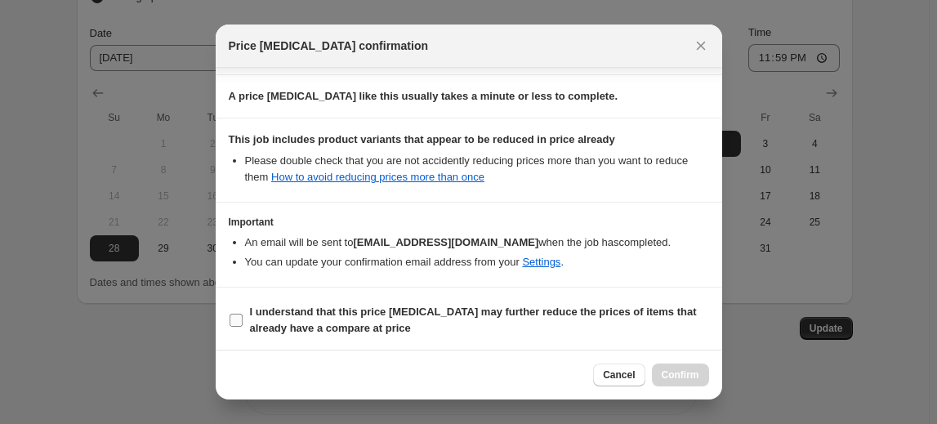
click at [245, 313] on label "I understand that this price [MEDICAL_DATA] may further reduce the prices of it…" at bounding box center [469, 320] width 480 height 39
click at [243, 314] on input "I understand that this price [MEDICAL_DATA] may further reduce the prices of it…" at bounding box center [236, 320] width 13 height 13
checkbox input "true"
click at [686, 373] on span "Confirm" at bounding box center [681, 375] width 38 height 13
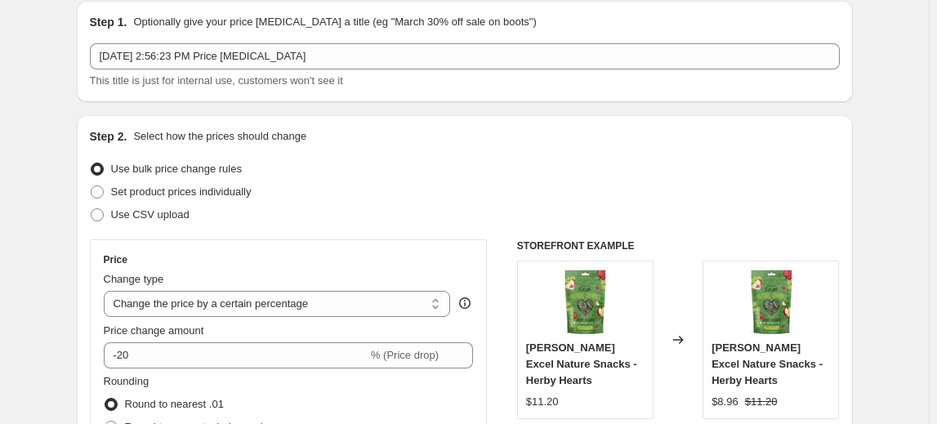
scroll to position [0, 0]
